Goal: Transaction & Acquisition: Purchase product/service

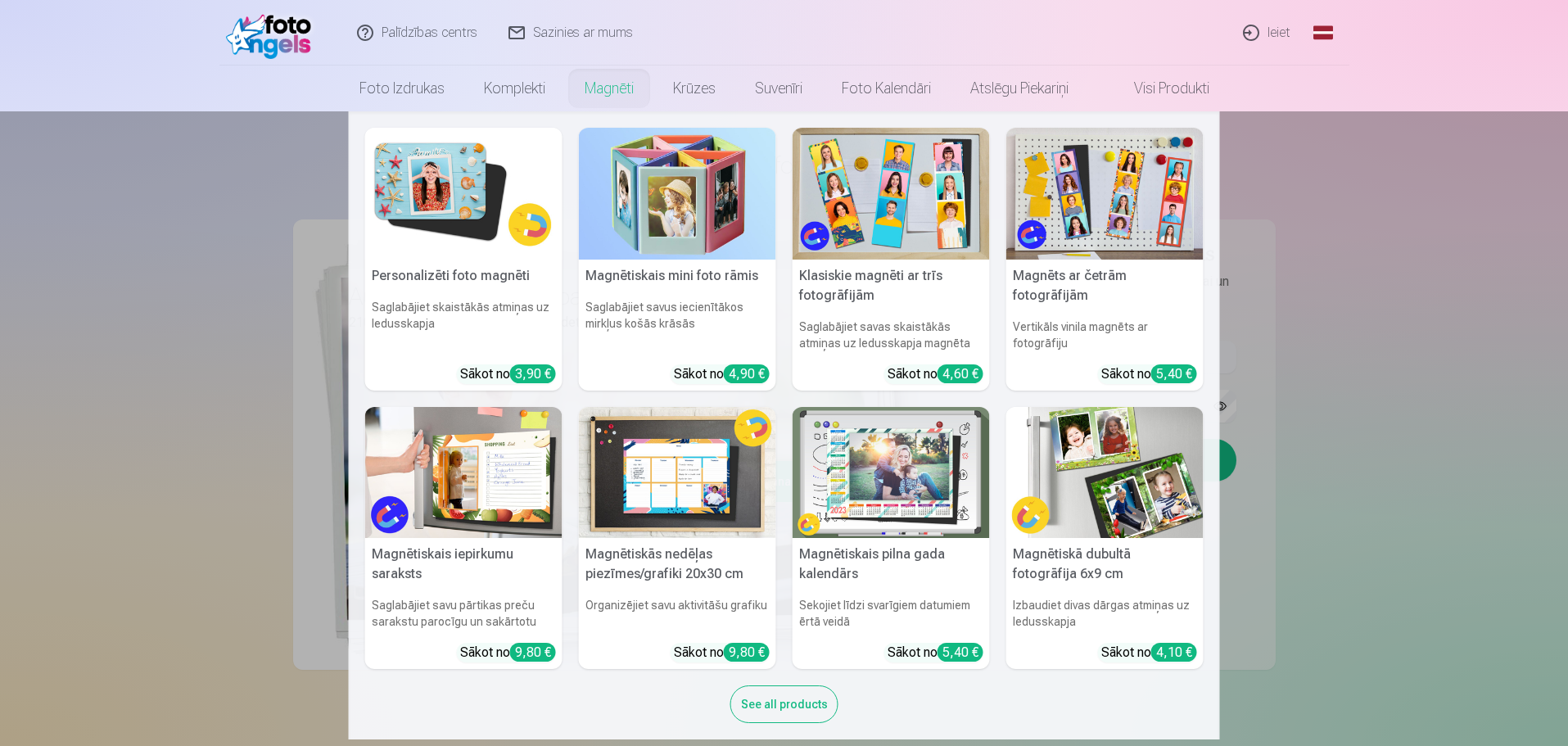
click at [609, 86] on link "Magnēti" at bounding box center [609, 89] width 89 height 46
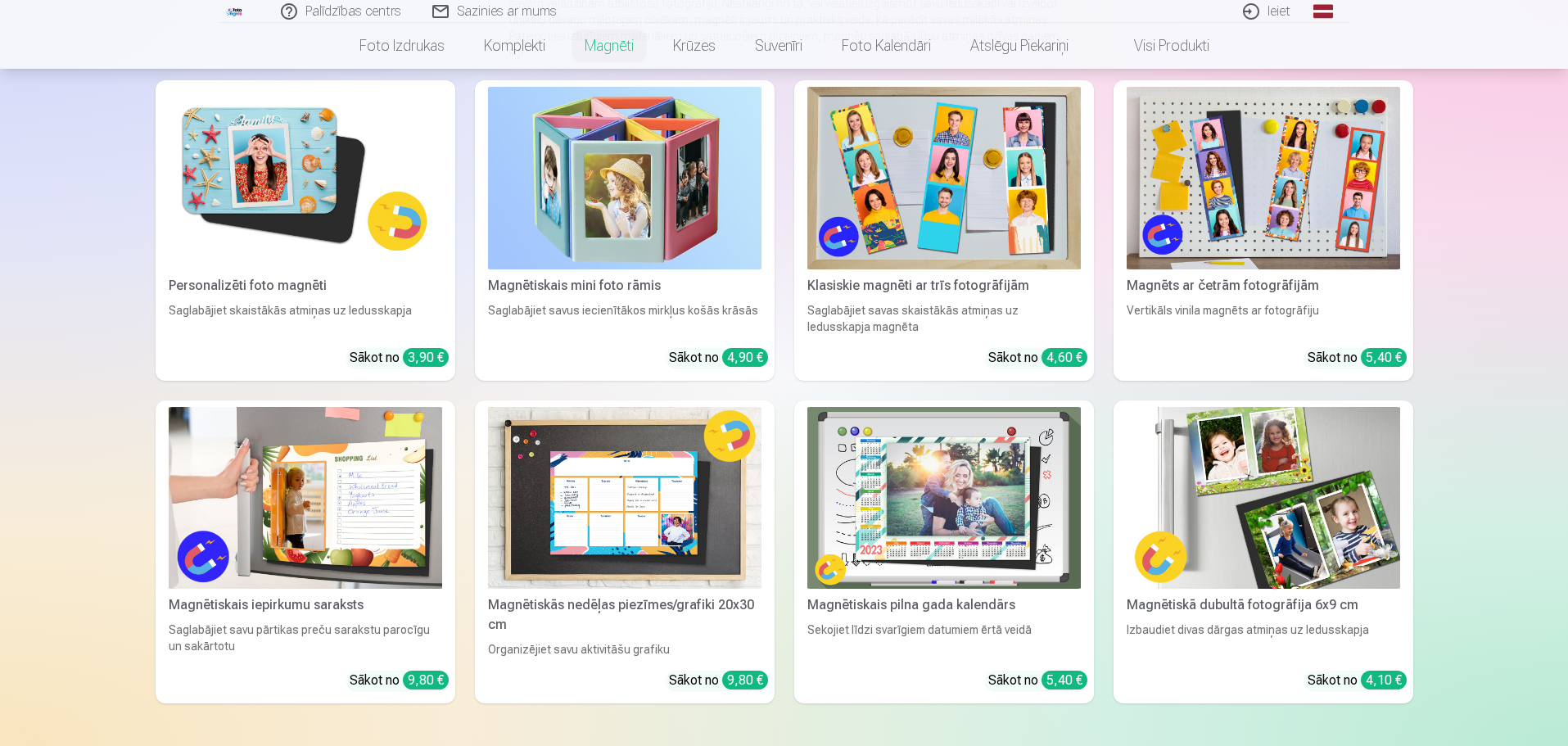
scroll to position [246, 0]
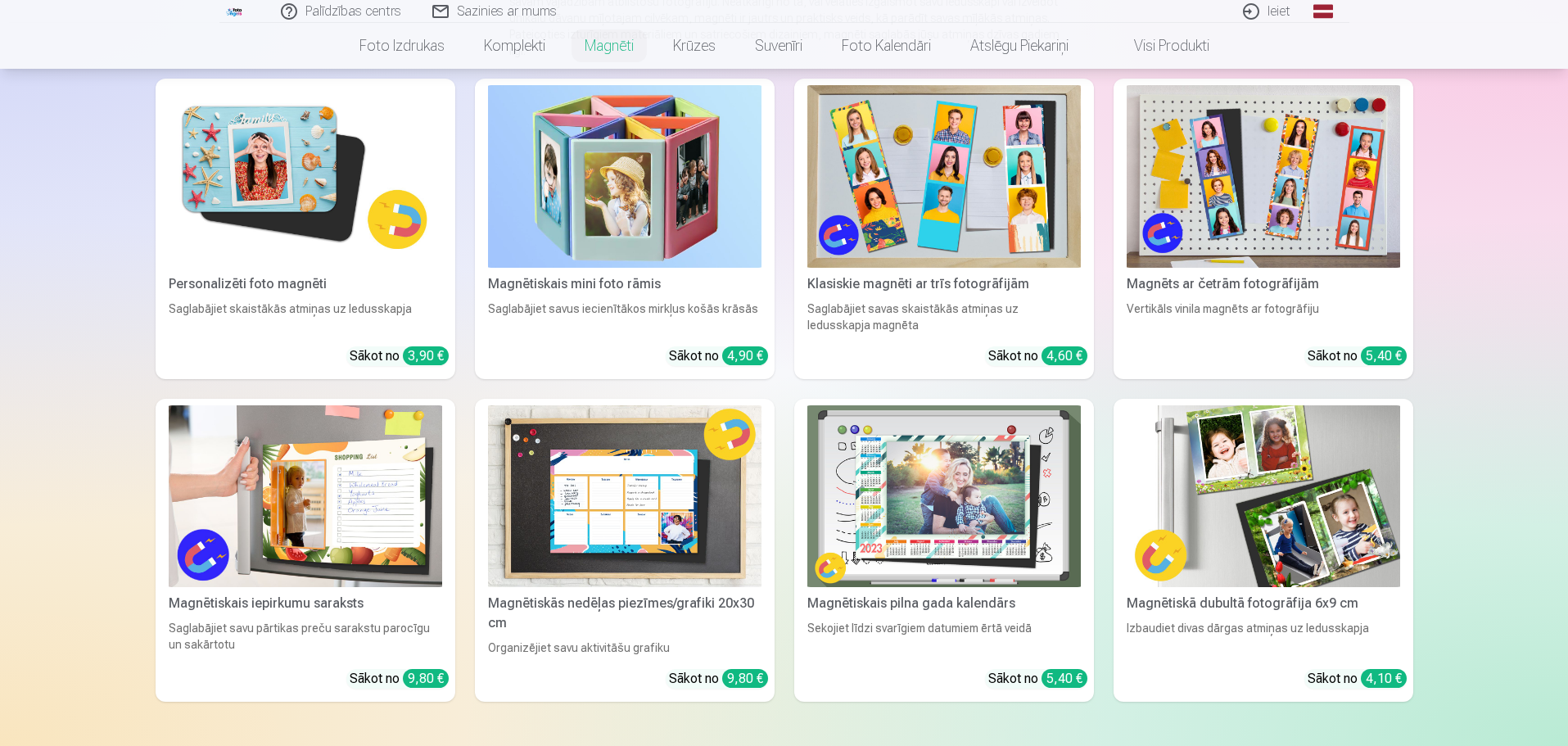
click at [284, 163] on img at bounding box center [305, 176] width 274 height 182
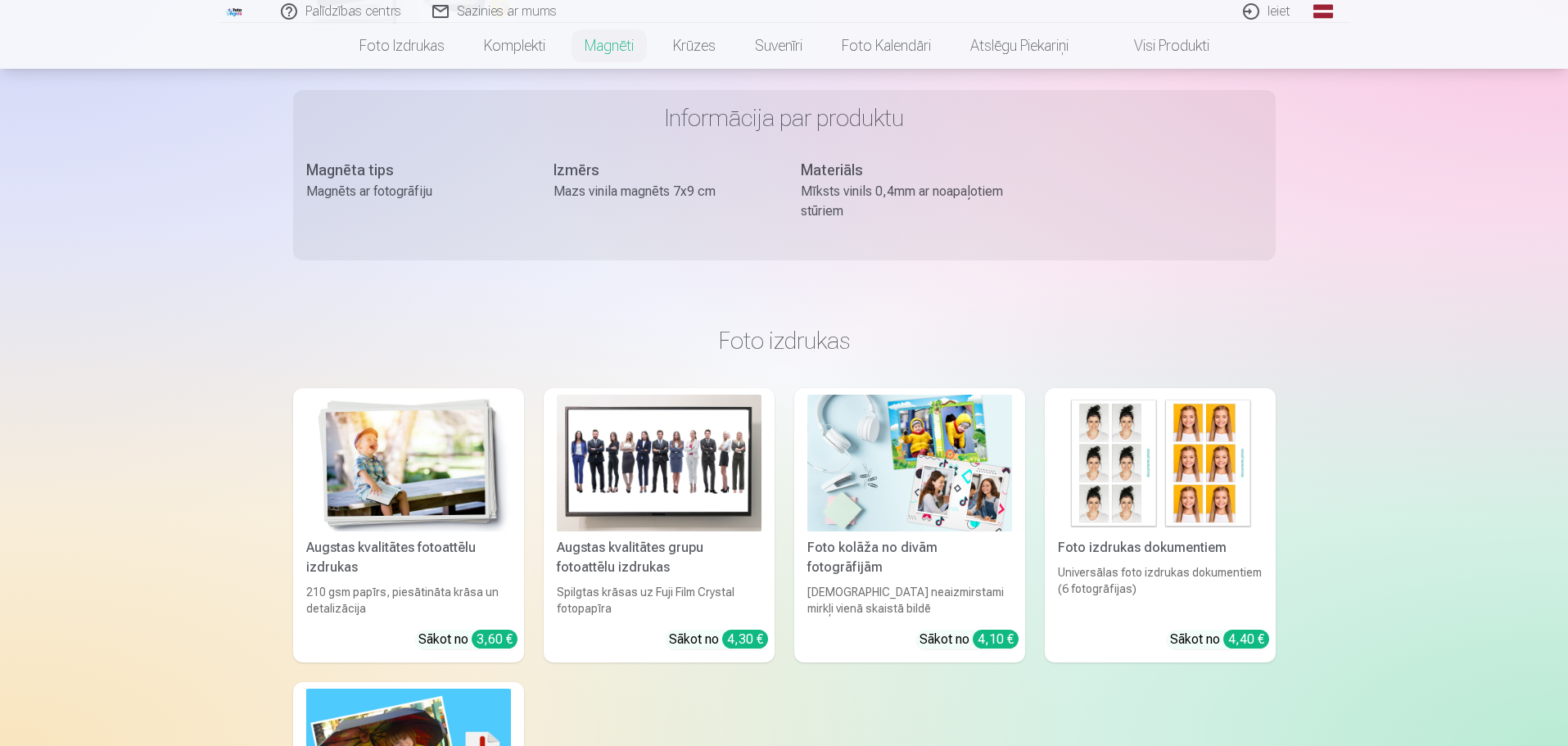
scroll to position [819, 0]
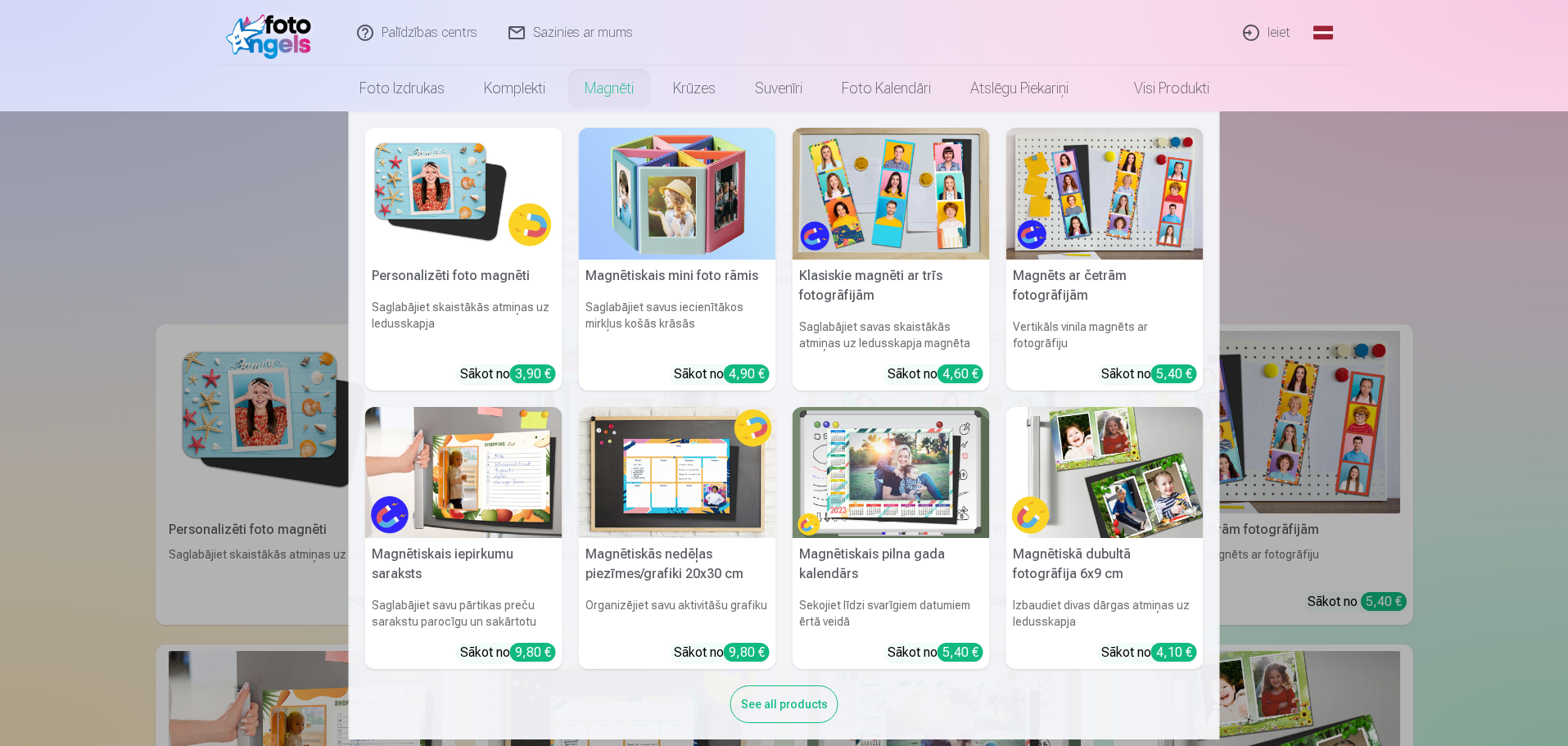
click at [598, 90] on link "Magnēti" at bounding box center [609, 89] width 89 height 46
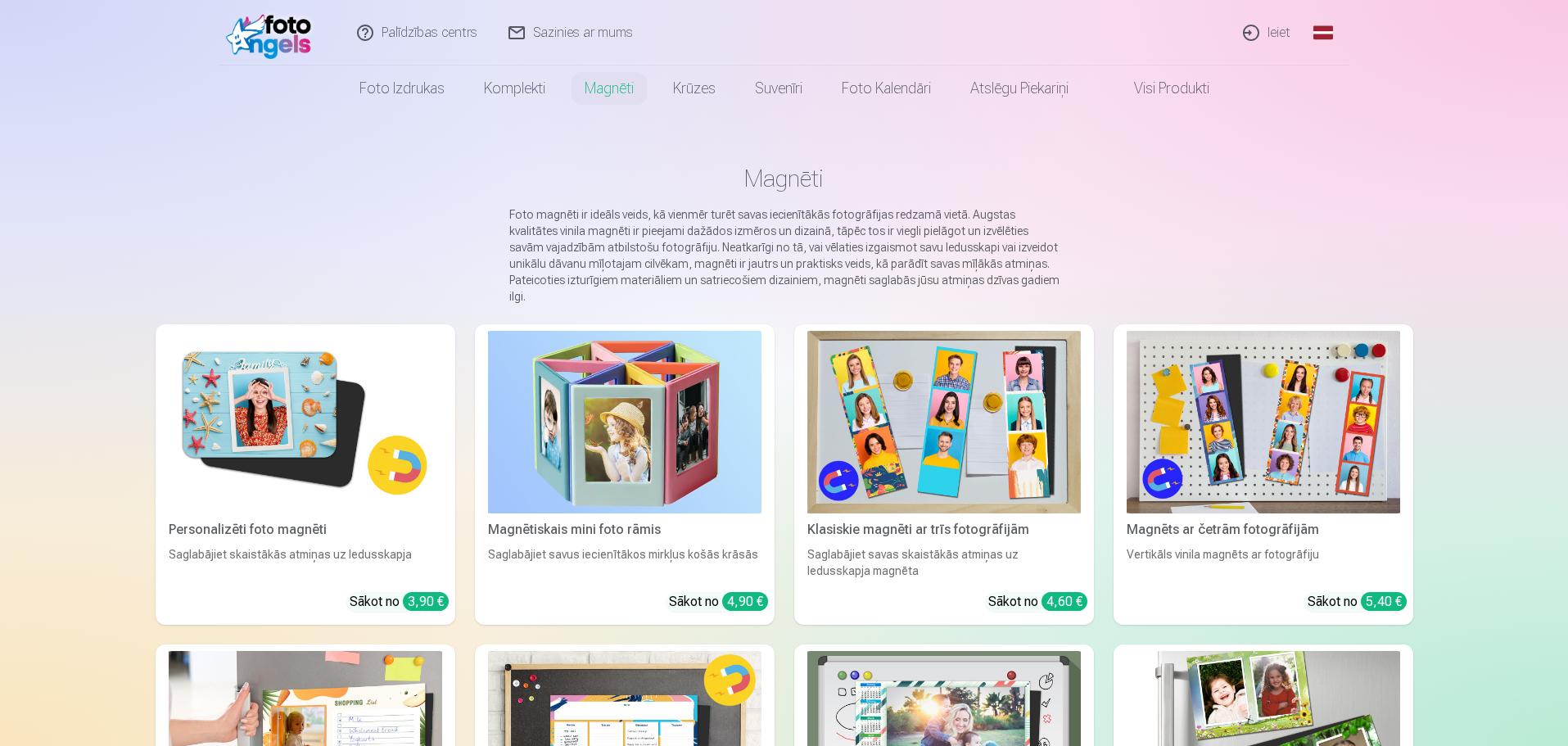
click at [611, 520] on div "Magnētiskais mini foto rāmis" at bounding box center [625, 530] width 287 height 20
